Goal: Information Seeking & Learning: Learn about a topic

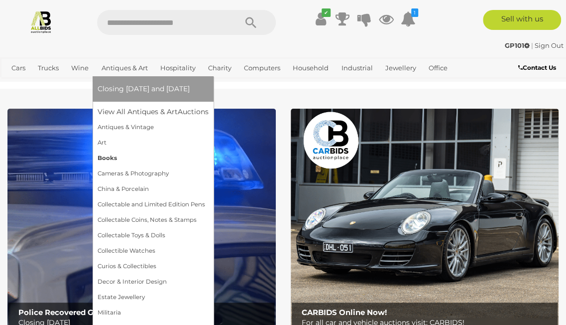
click at [103, 159] on link "Books" at bounding box center [153, 157] width 111 height 15
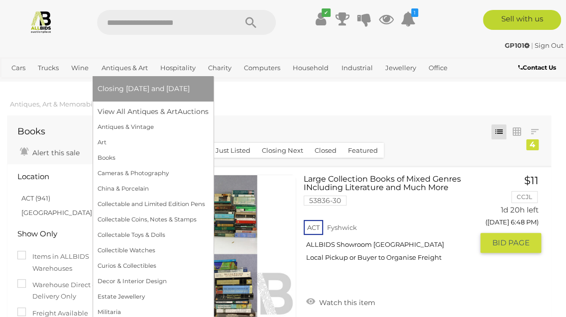
click at [121, 72] on link "Antiques & Art" at bounding box center [125, 68] width 54 height 16
click at [119, 128] on link "Antiques & Vintage" at bounding box center [153, 126] width 111 height 15
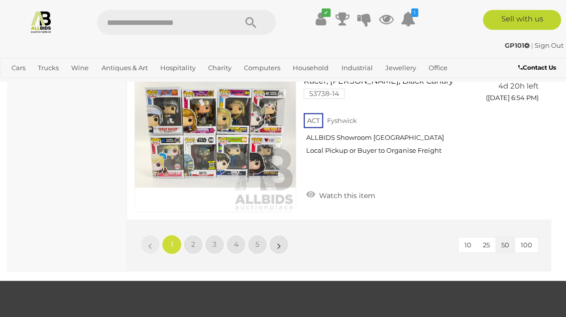
scroll to position [8996, 0]
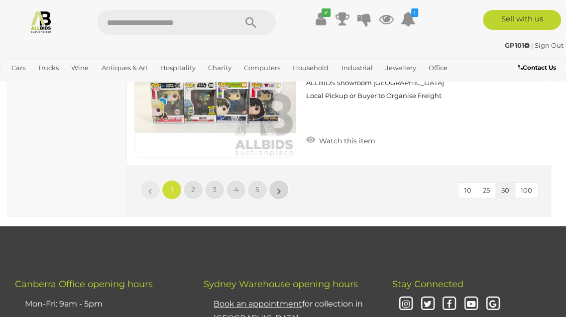
click at [285, 180] on link "»" at bounding box center [279, 190] width 20 height 20
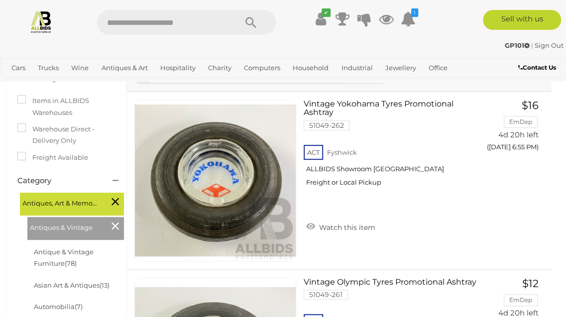
scroll to position [158, 0]
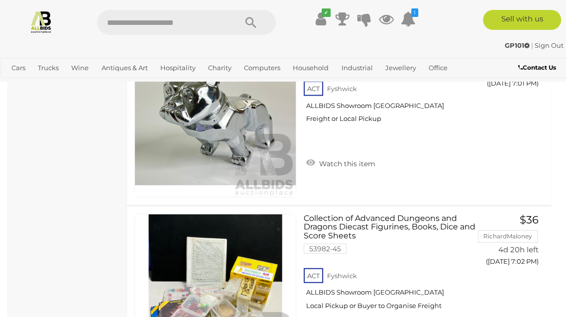
click at [540, 173] on div "Chromed Mack Truck Hood Ornament 54351-1 ACT Fyshwick ALLBIDS Showroom Fyshwick…" at bounding box center [338, 116] width 439 height 177
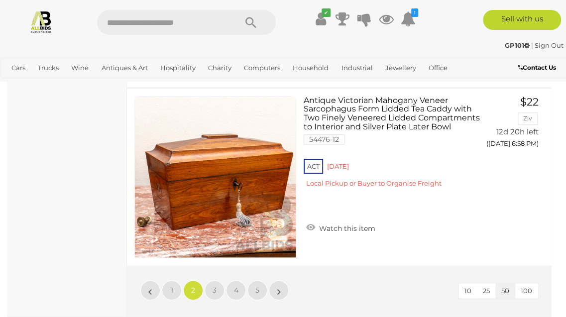
scroll to position [8903, 0]
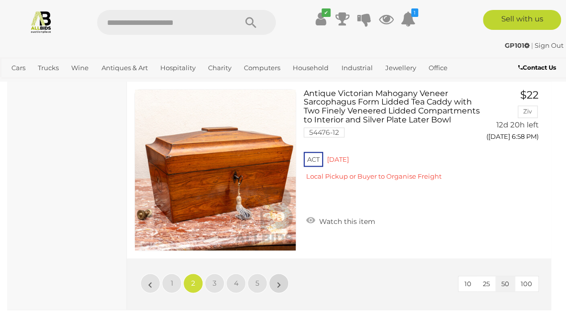
click at [284, 277] on link "»" at bounding box center [279, 283] width 20 height 20
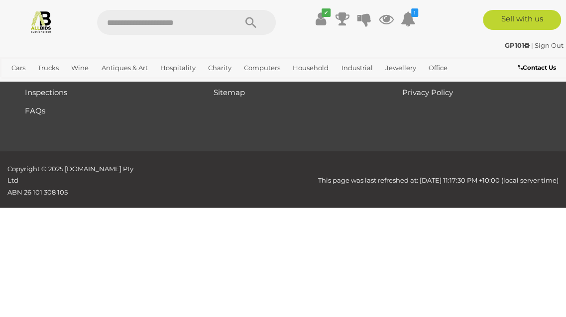
scroll to position [146, 0]
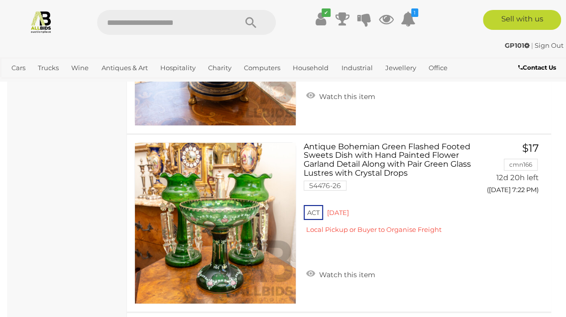
scroll to position [4939, 0]
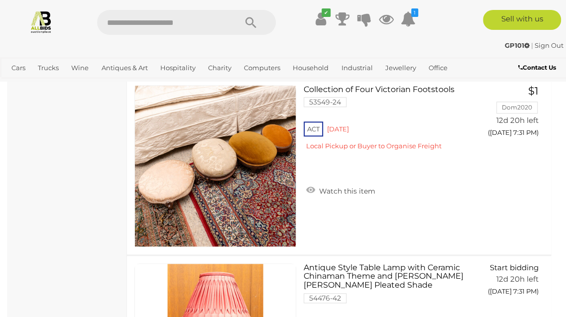
click at [543, 215] on div "Collection of Four Victorian Footstools 53549-24 ACT Red Hill Watch this item $…" at bounding box center [338, 166] width 439 height 177
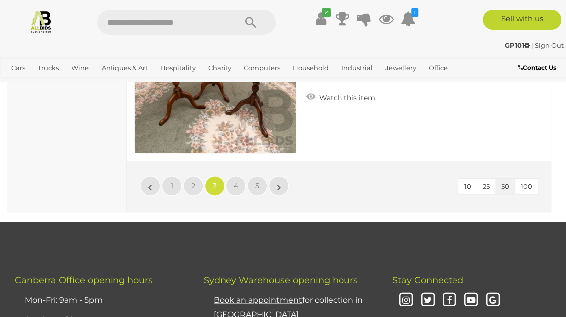
scroll to position [8995, 0]
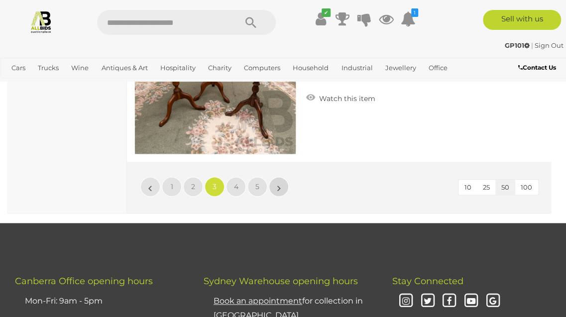
click at [281, 179] on link "»" at bounding box center [279, 187] width 20 height 20
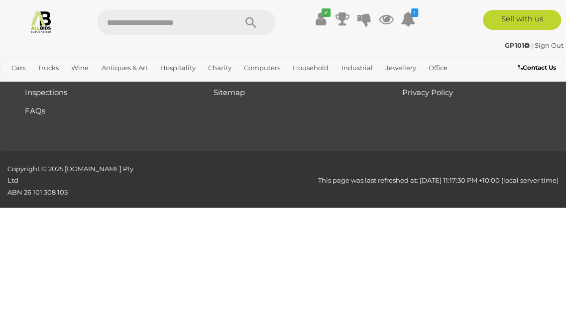
scroll to position [146, 0]
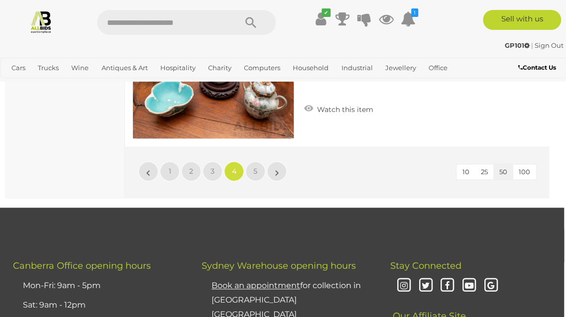
scroll to position [9000, 2]
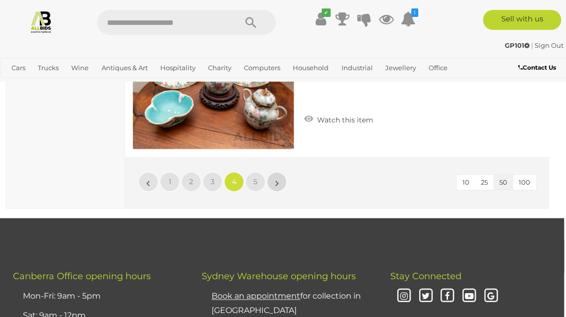
click at [285, 172] on link "»" at bounding box center [277, 182] width 20 height 20
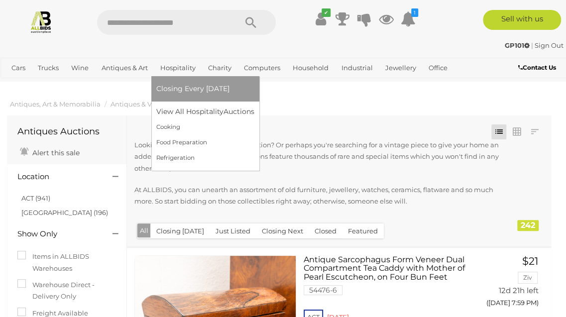
click at [175, 68] on link "Hospitality" at bounding box center [177, 68] width 43 height 16
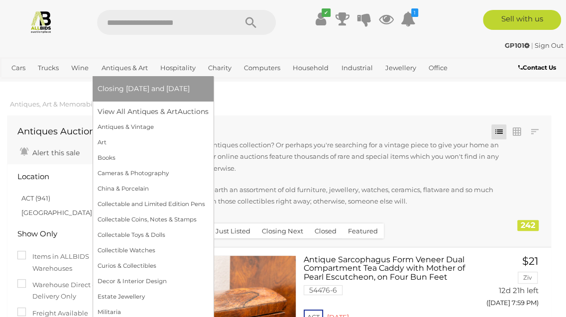
click at [121, 72] on link "Antiques & Art" at bounding box center [125, 68] width 54 height 16
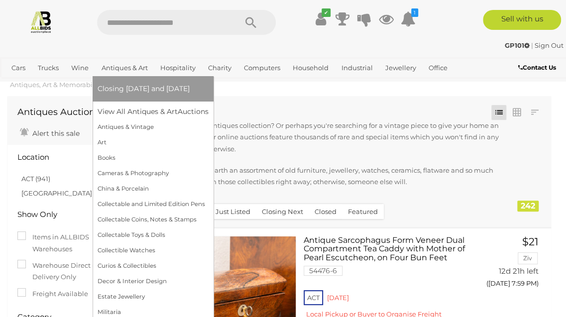
scroll to position [21, 0]
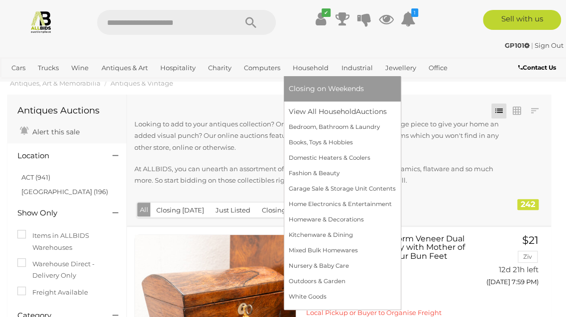
click at [317, 74] on link "Household" at bounding box center [311, 68] width 44 height 16
click at [345, 146] on link "Books, Toys & Hobbies" at bounding box center [342, 142] width 107 height 15
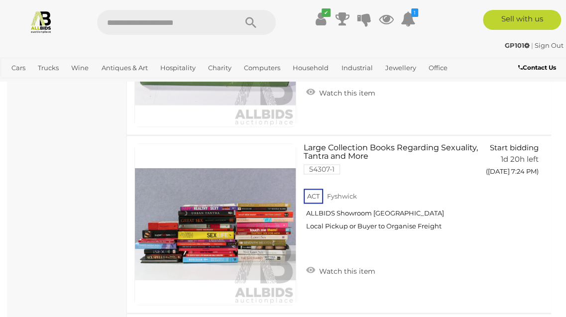
scroll to position [591, 0]
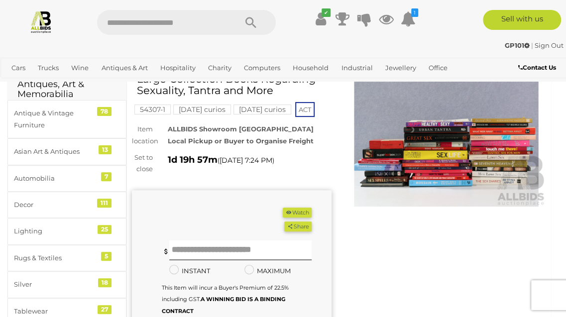
scroll to position [41, 0]
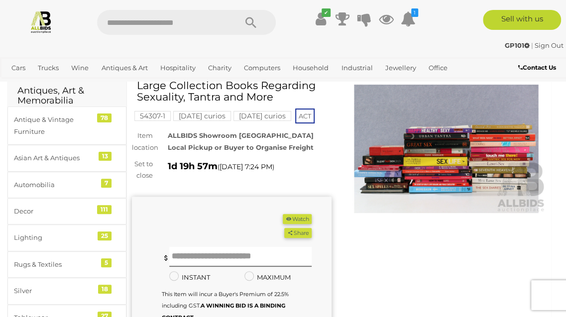
click at [473, 146] on img at bounding box center [446, 149] width 200 height 128
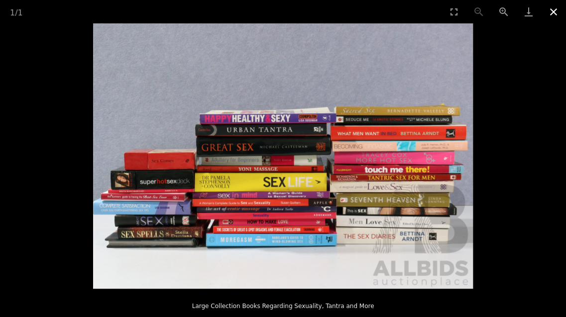
click at [555, 14] on button "Close gallery" at bounding box center [553, 11] width 25 height 23
